Goal: Information Seeking & Learning: Learn about a topic

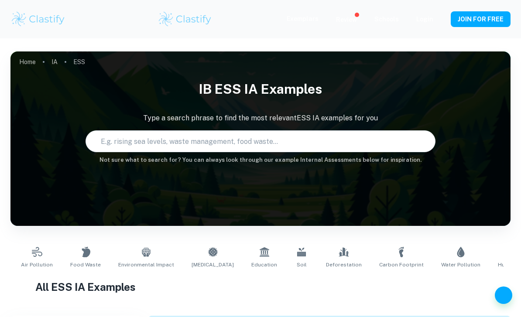
type input "ESS"
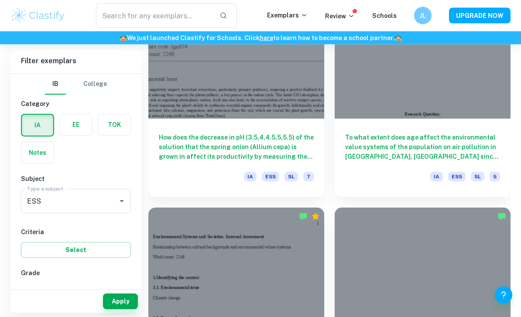
scroll to position [1437, 0]
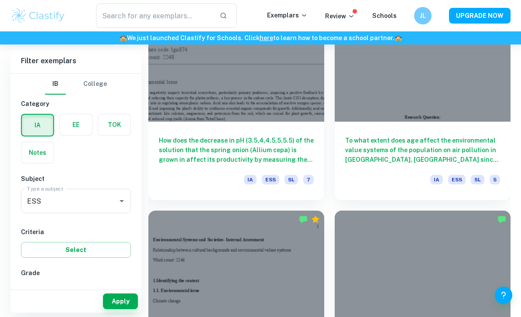
click at [37, 293] on input "7" at bounding box center [34, 291] width 17 height 17
checkbox input "true"
click at [128, 309] on button "Apply" at bounding box center [120, 301] width 35 height 16
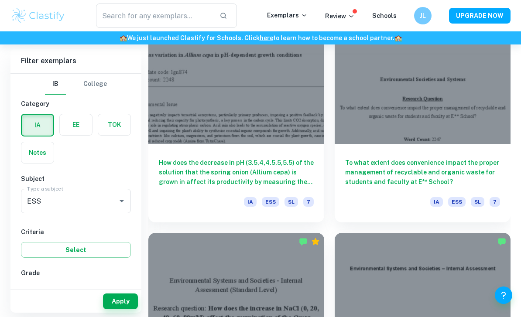
scroll to position [1168, 0]
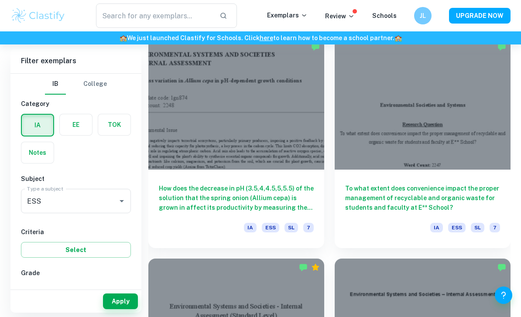
click at [406, 224] on div "IA ESS SL 7" at bounding box center [422, 230] width 155 height 15
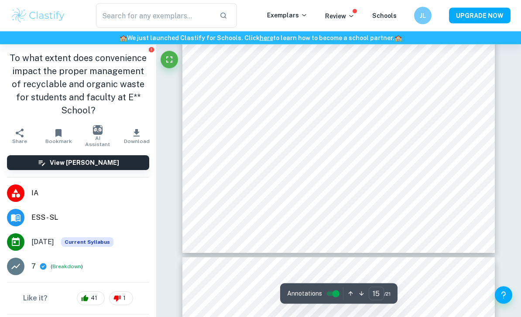
scroll to position [6117, 0]
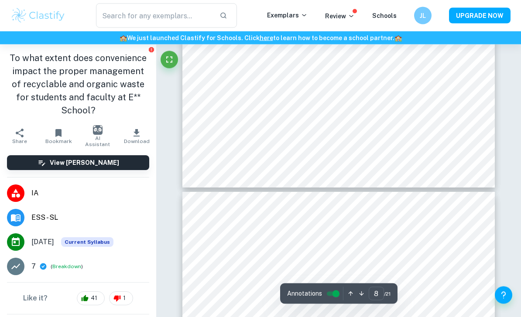
type input "7"
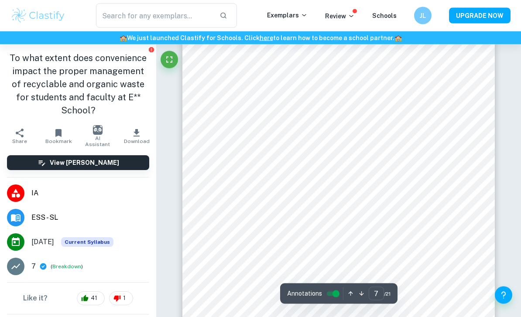
scroll to position [2600, 0]
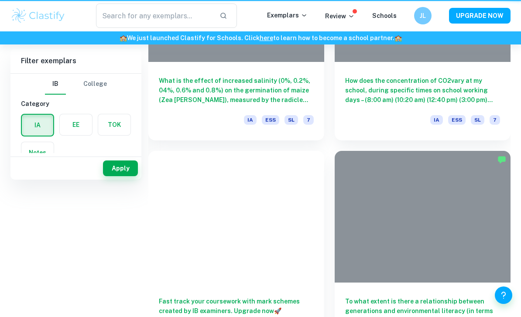
scroll to position [1196, 0]
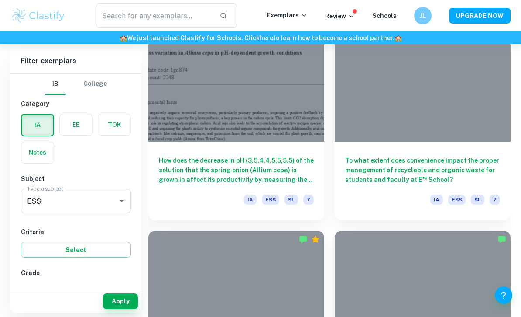
click at [304, 160] on h6 "How does the decrease in pH (3.5,4,4.5,5,5.5) of the solution that the spring o…" at bounding box center [236, 170] width 155 height 29
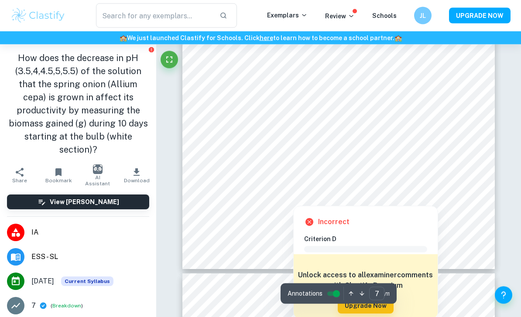
scroll to position [2743, 0]
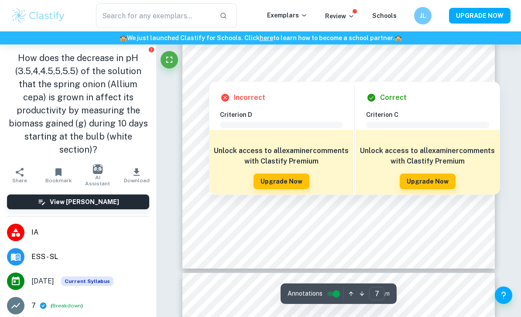
click at [374, 92] on div "Correct Criterion C Comment Unlock access to all examiner comments with Clastif…" at bounding box center [427, 138] width 144 height 113
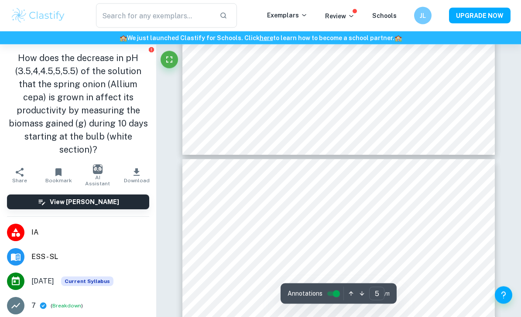
type input "4"
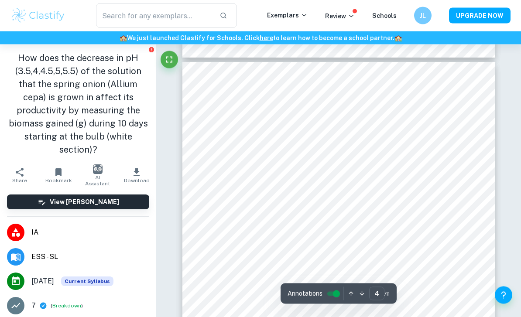
scroll to position [1320, 0]
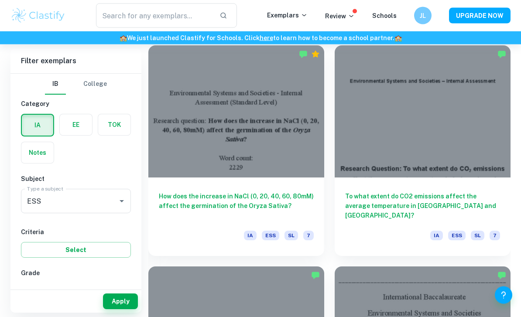
scroll to position [1381, 0]
click at [286, 148] on div at bounding box center [236, 111] width 176 height 132
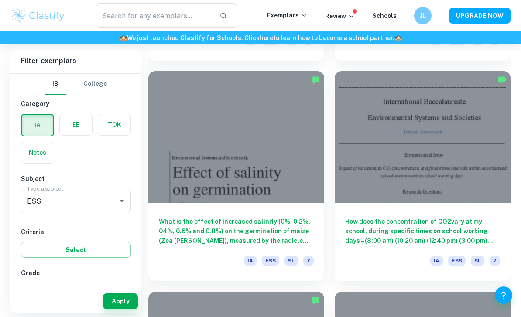
scroll to position [1579, 0]
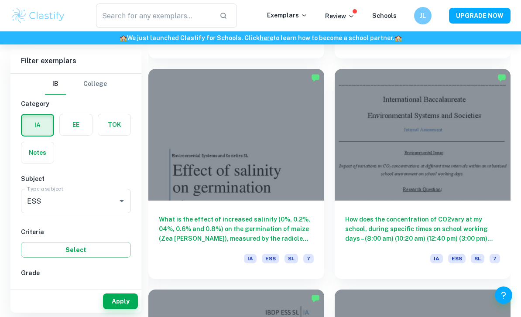
click at [400, 144] on div at bounding box center [422, 135] width 176 height 132
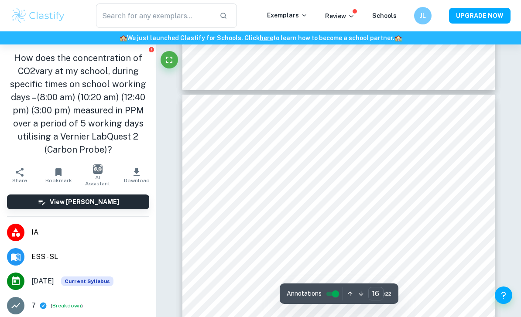
scroll to position [6301, 0]
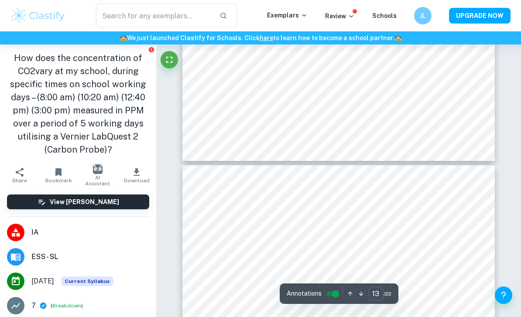
type input "14"
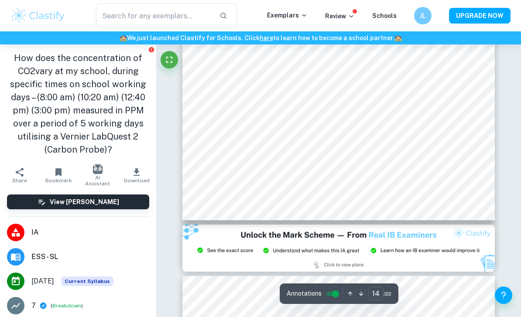
scroll to position [5705, 0]
